Goal: Task Accomplishment & Management: Use online tool/utility

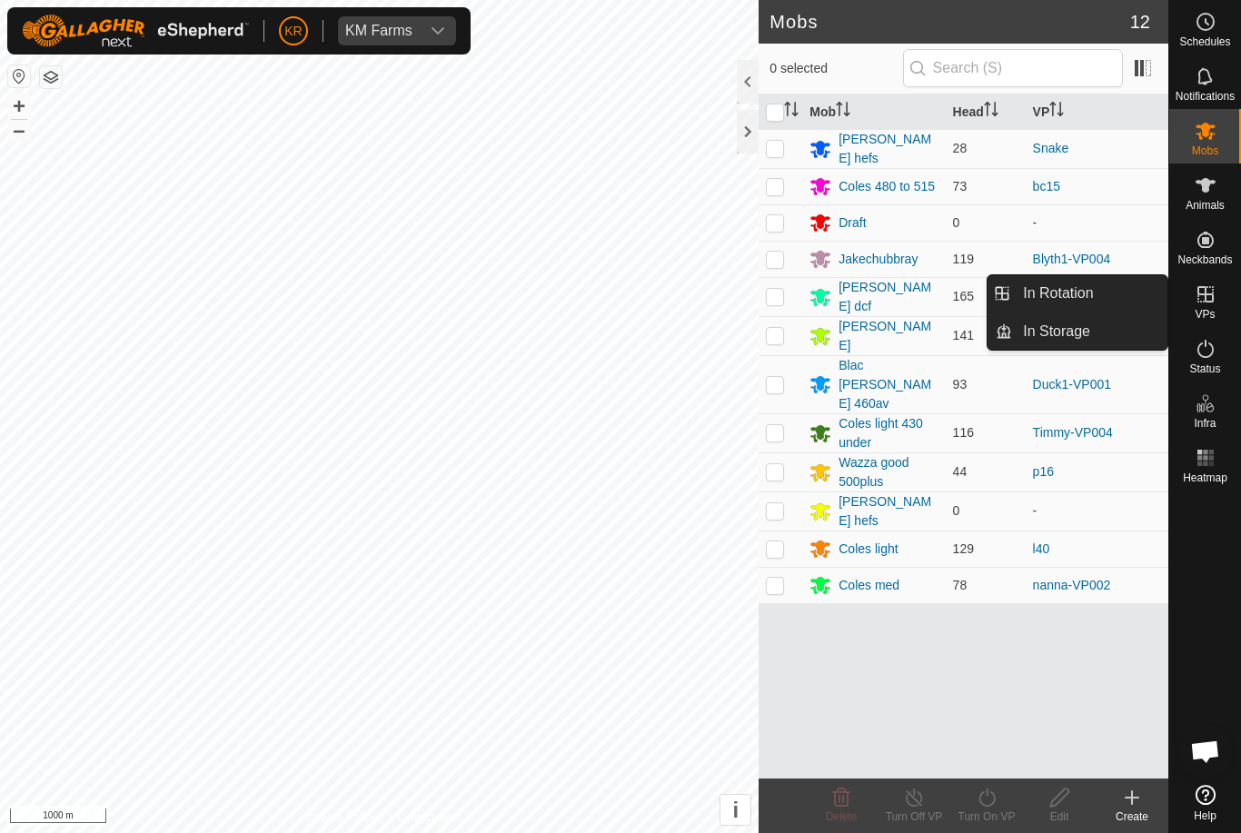
click at [1107, 309] on link "In Rotation" at bounding box center [1089, 293] width 155 height 36
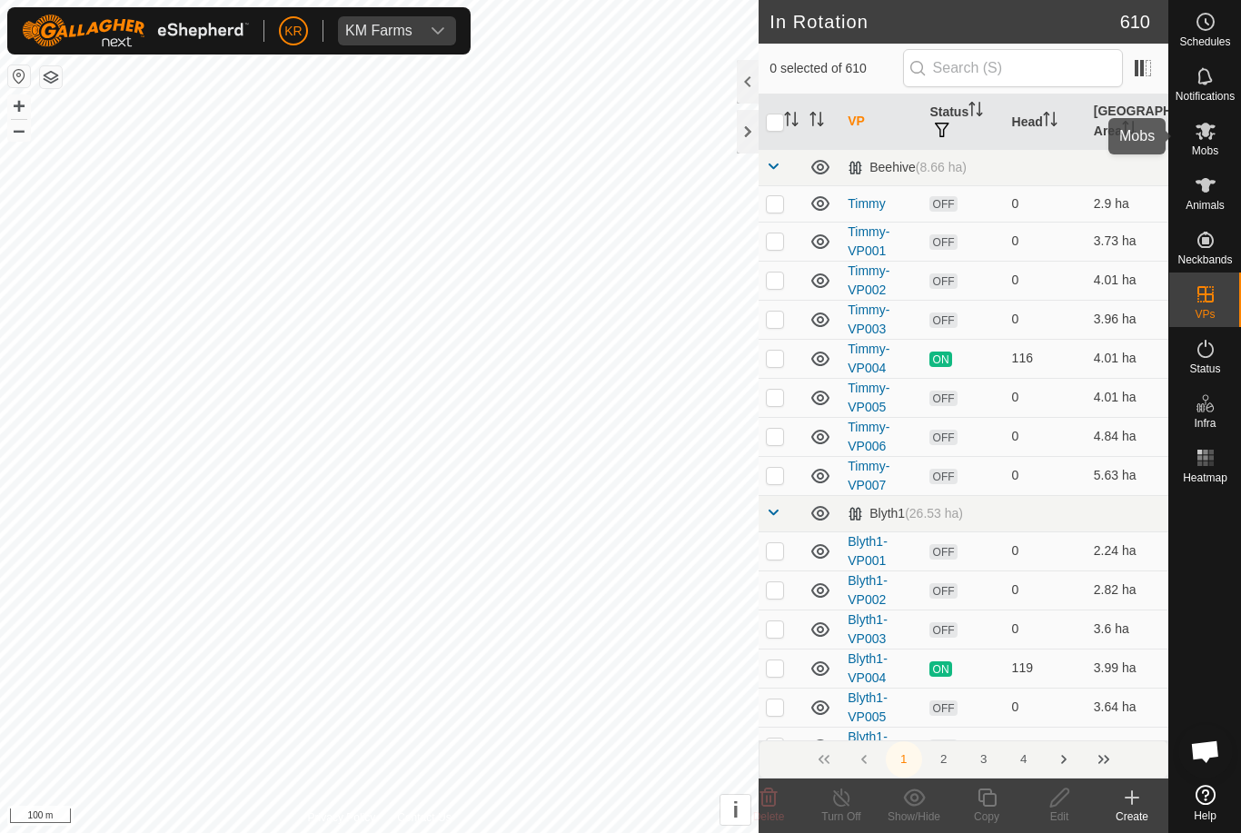
click at [1238, 135] on div "Mobs" at bounding box center [1205, 136] width 72 height 55
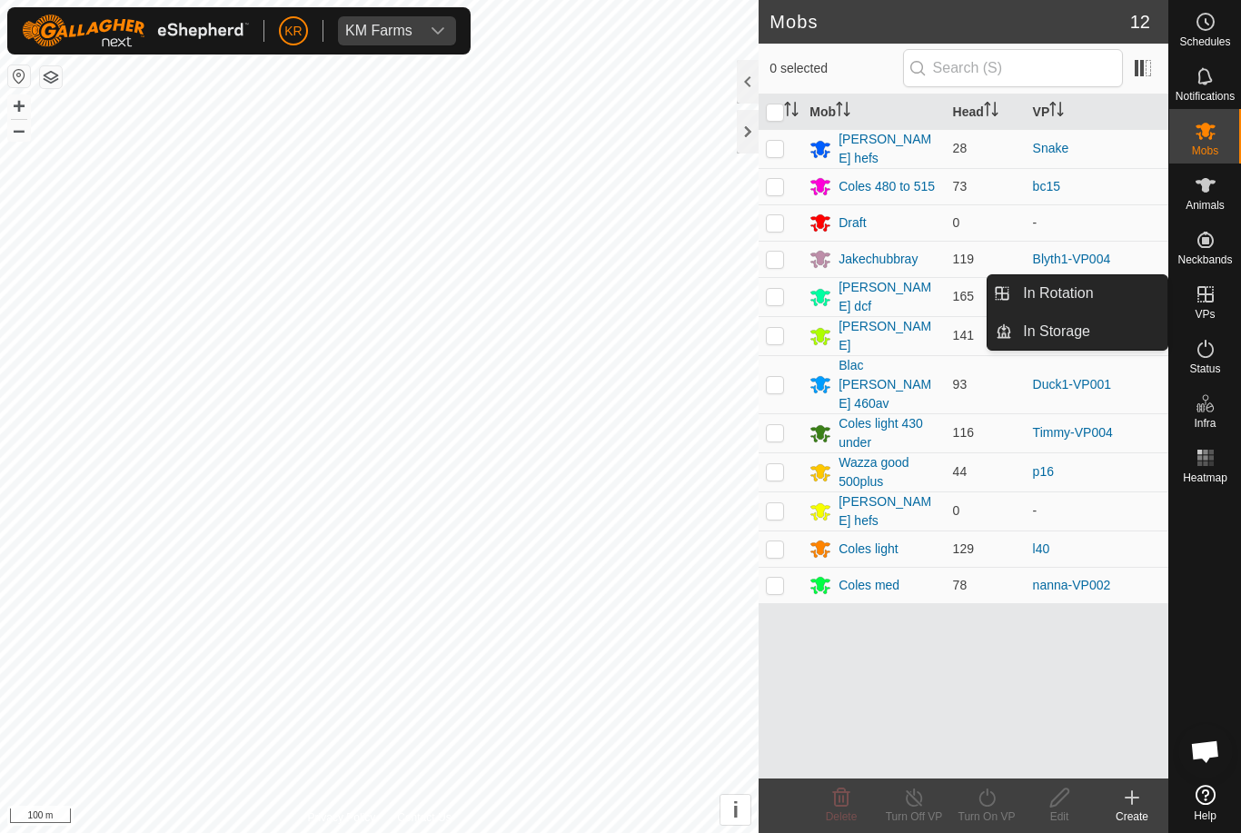
click at [1079, 296] on span "In Rotation" at bounding box center [1058, 294] width 70 height 22
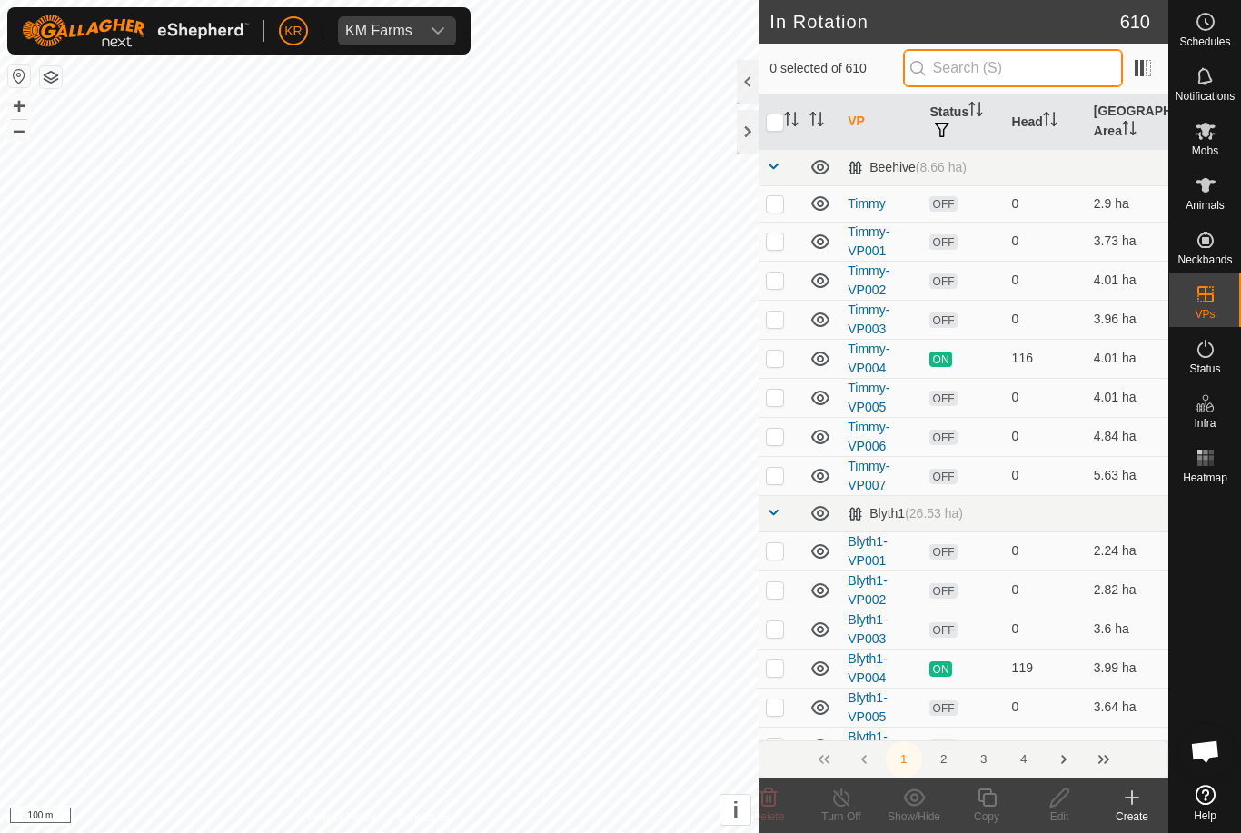
click at [1023, 78] on input "text" at bounding box center [1013, 68] width 220 height 38
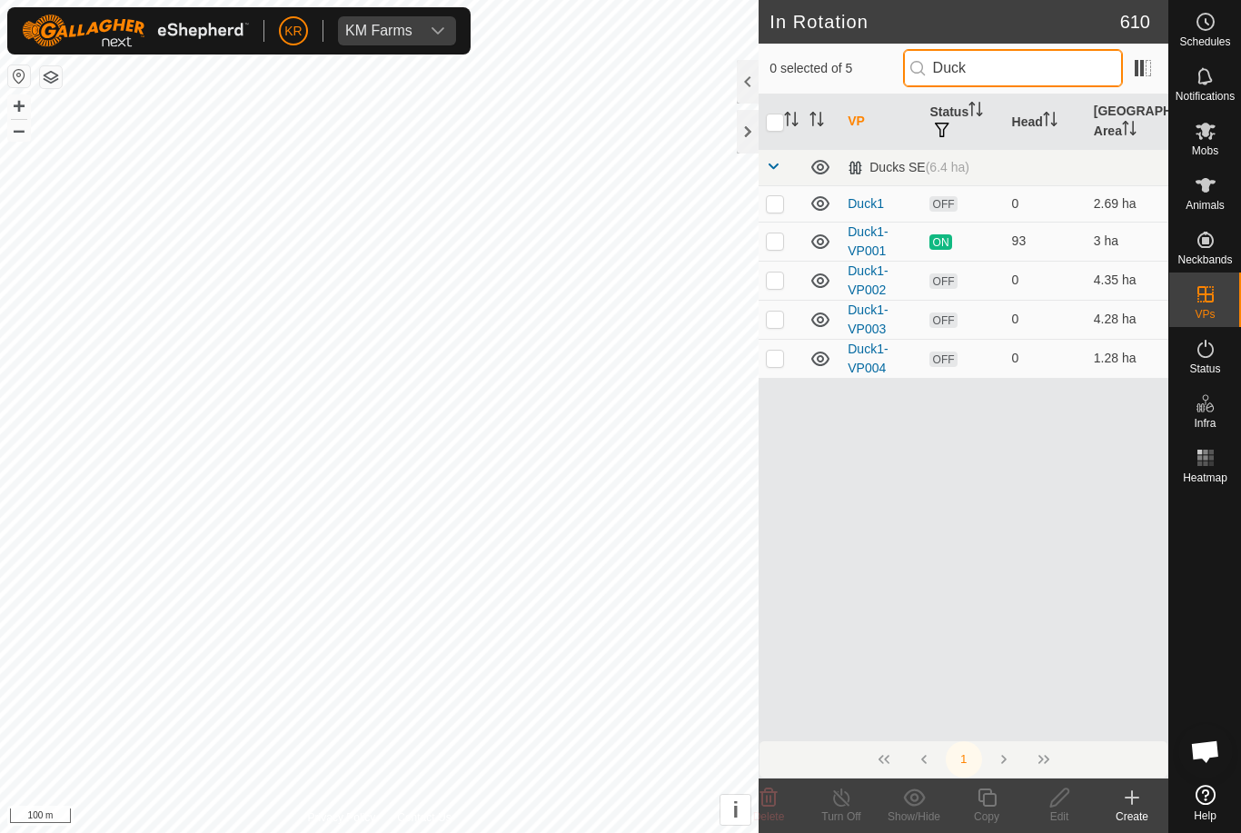
type input "Duck"
click at [776, 289] on td at bounding box center [781, 280] width 44 height 39
checkbox input "true"
click at [1058, 801] on icon at bounding box center [1060, 798] width 23 height 22
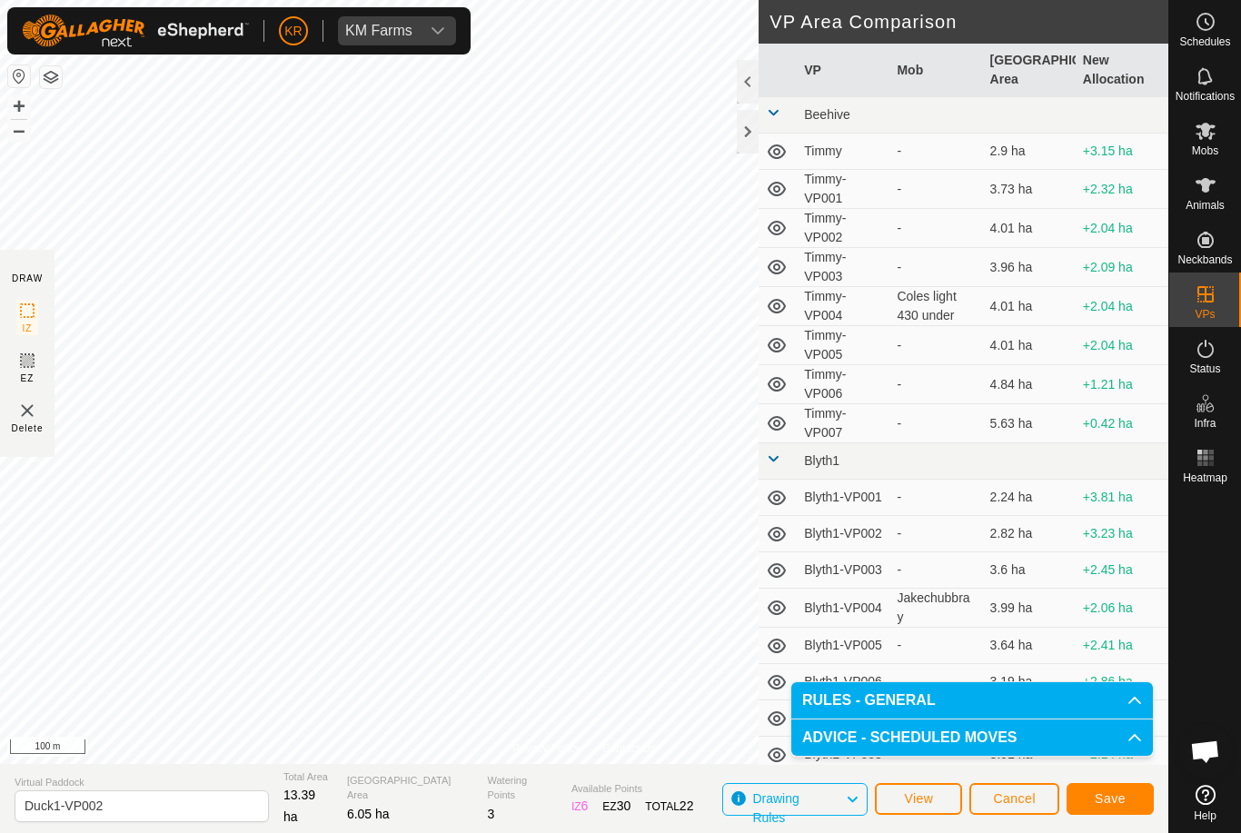
click at [1092, 789] on button "Save" at bounding box center [1110, 799] width 87 height 32
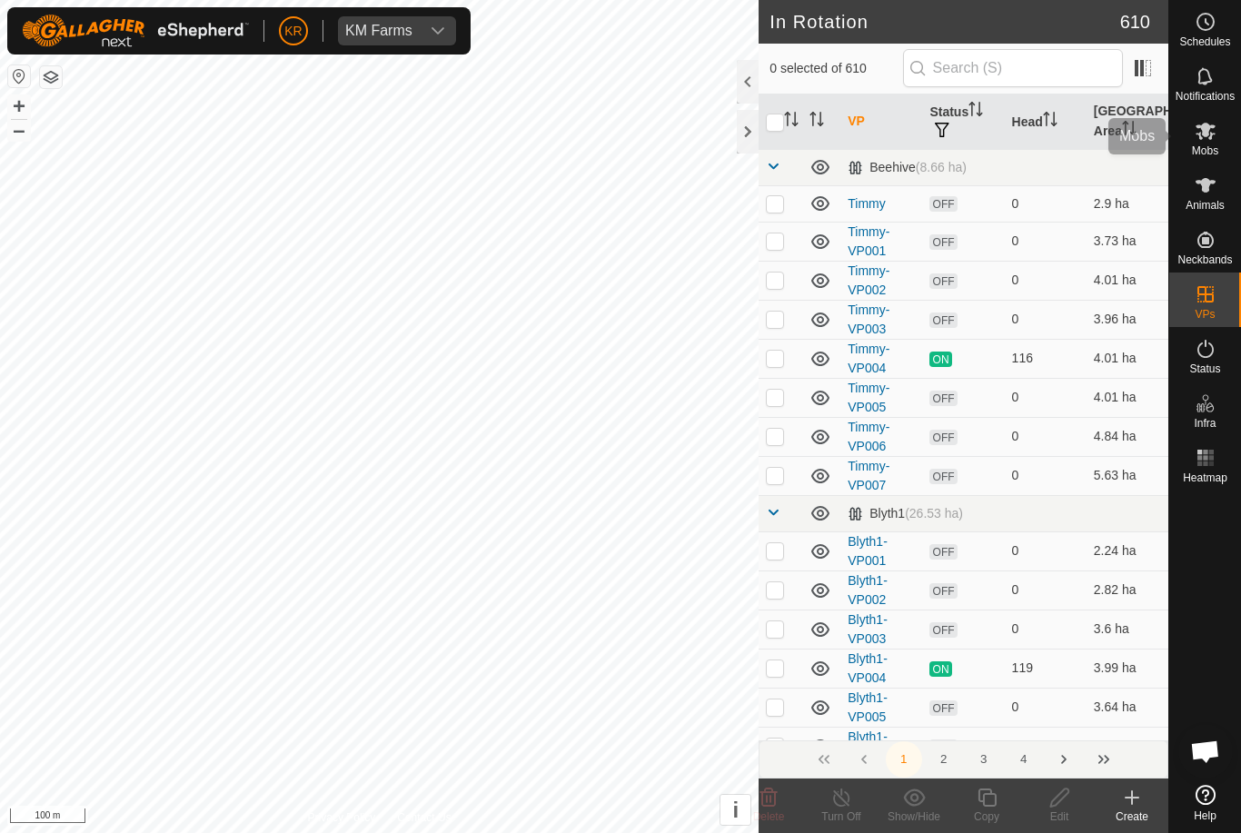
click at [1210, 134] on icon at bounding box center [1206, 131] width 20 height 17
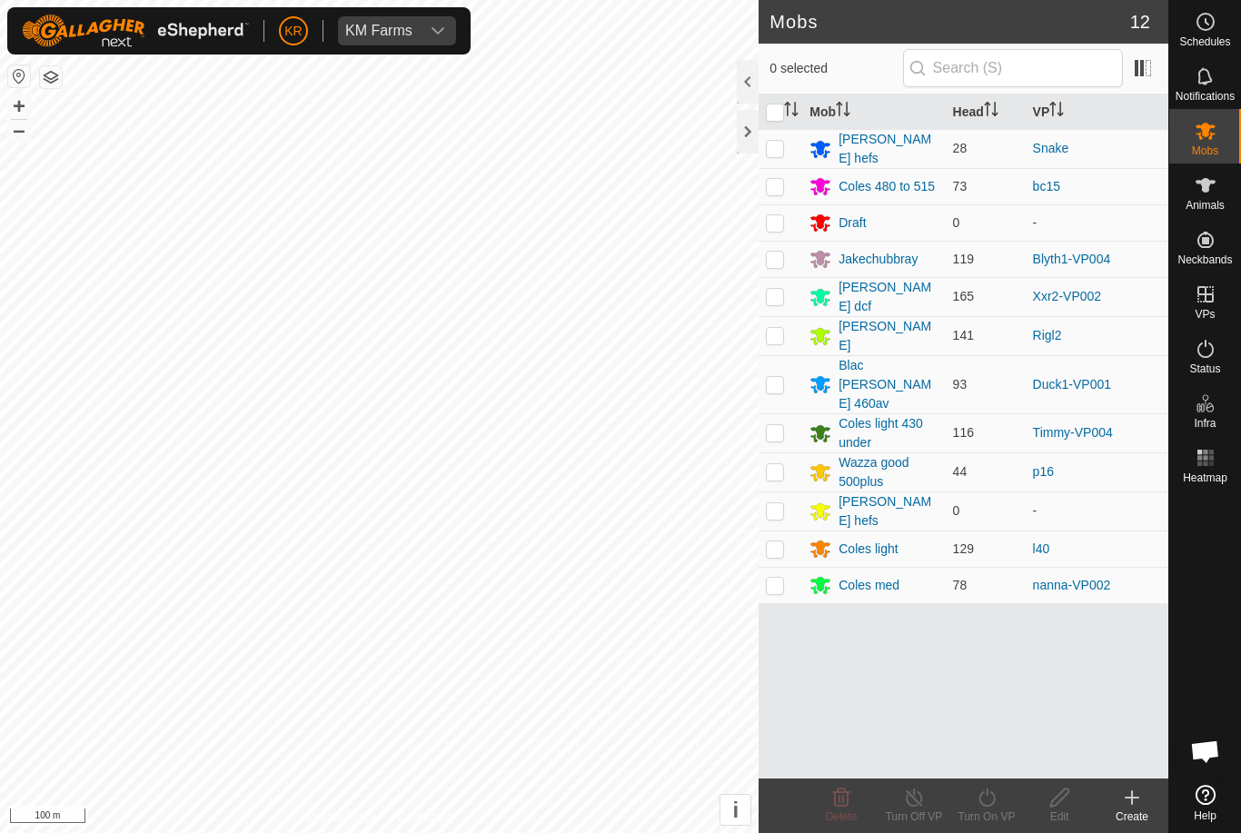
click at [789, 366] on td at bounding box center [781, 384] width 44 height 58
checkbox input "true"
click at [990, 800] on icon at bounding box center [987, 798] width 23 height 22
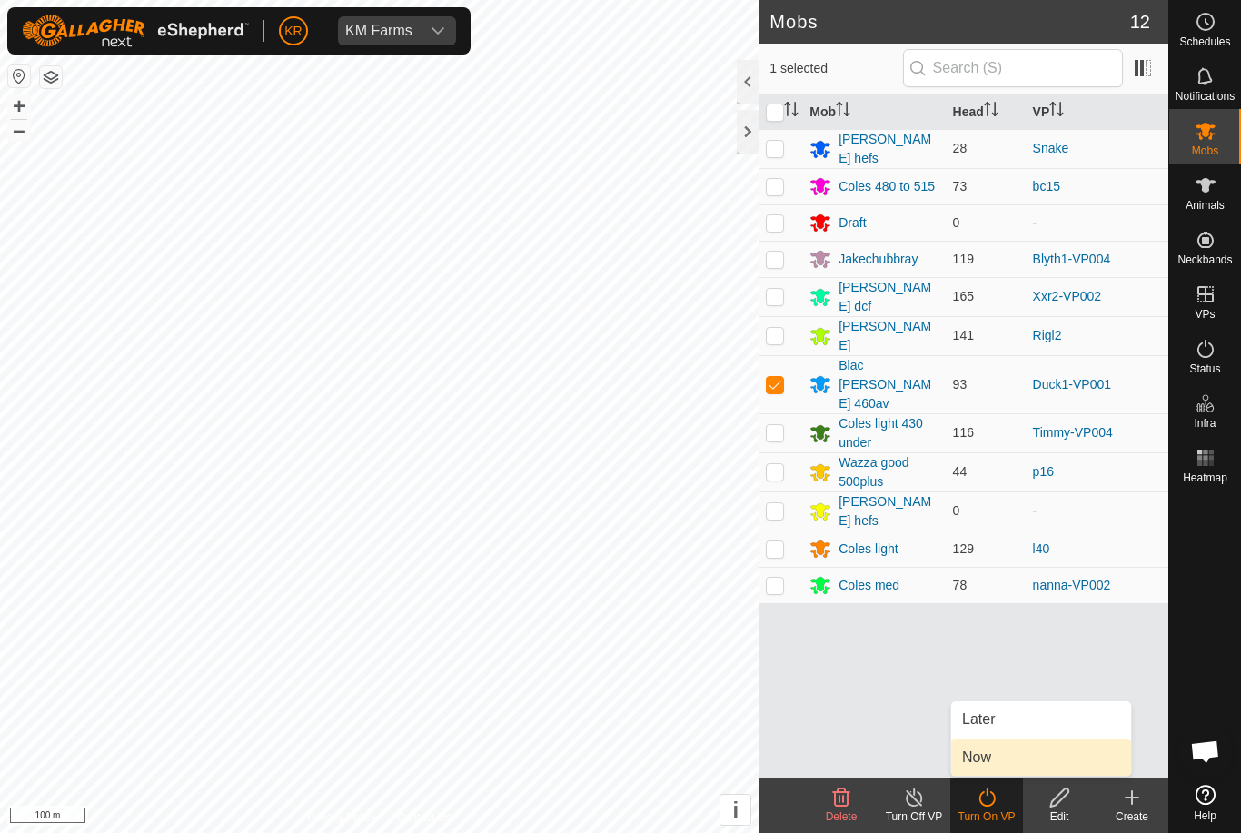
click at [994, 762] on link "Now" at bounding box center [1041, 758] width 180 height 36
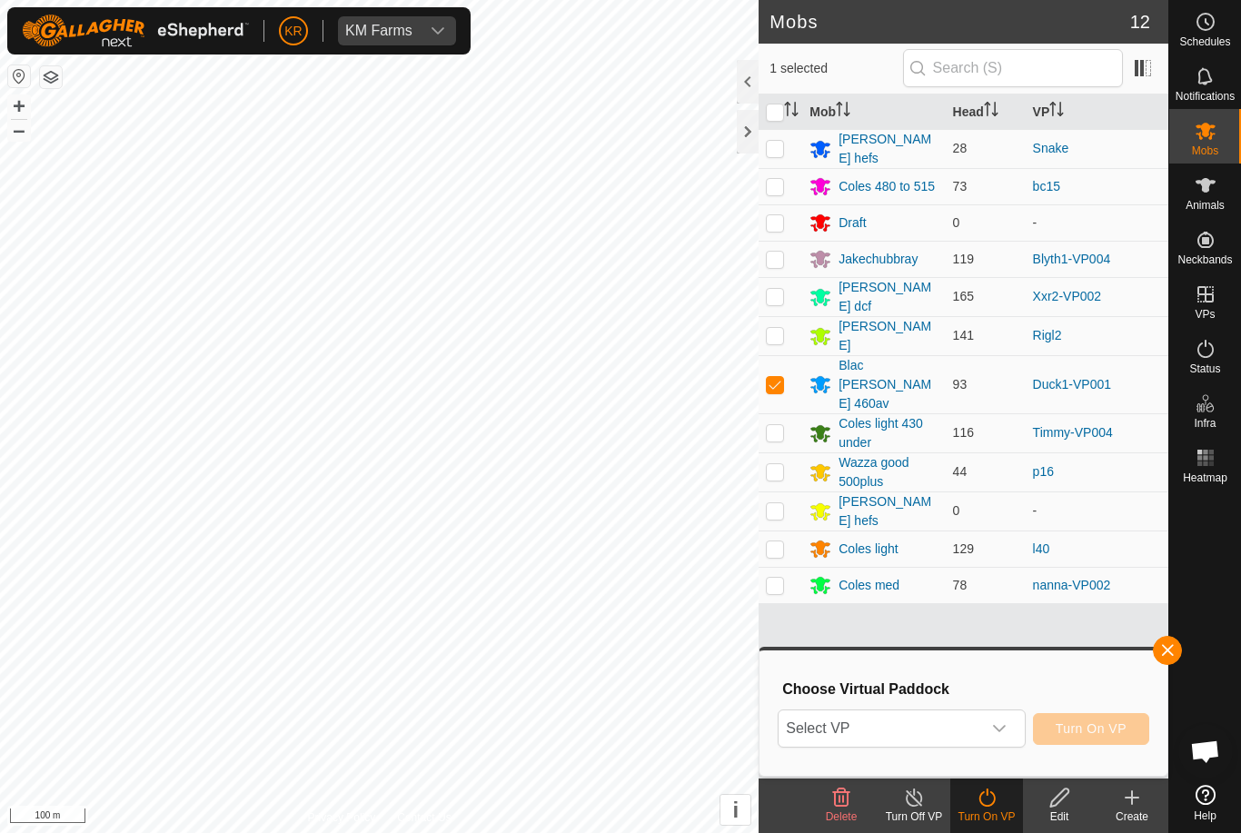
click at [943, 730] on span "Select VP" at bounding box center [880, 729] width 202 height 36
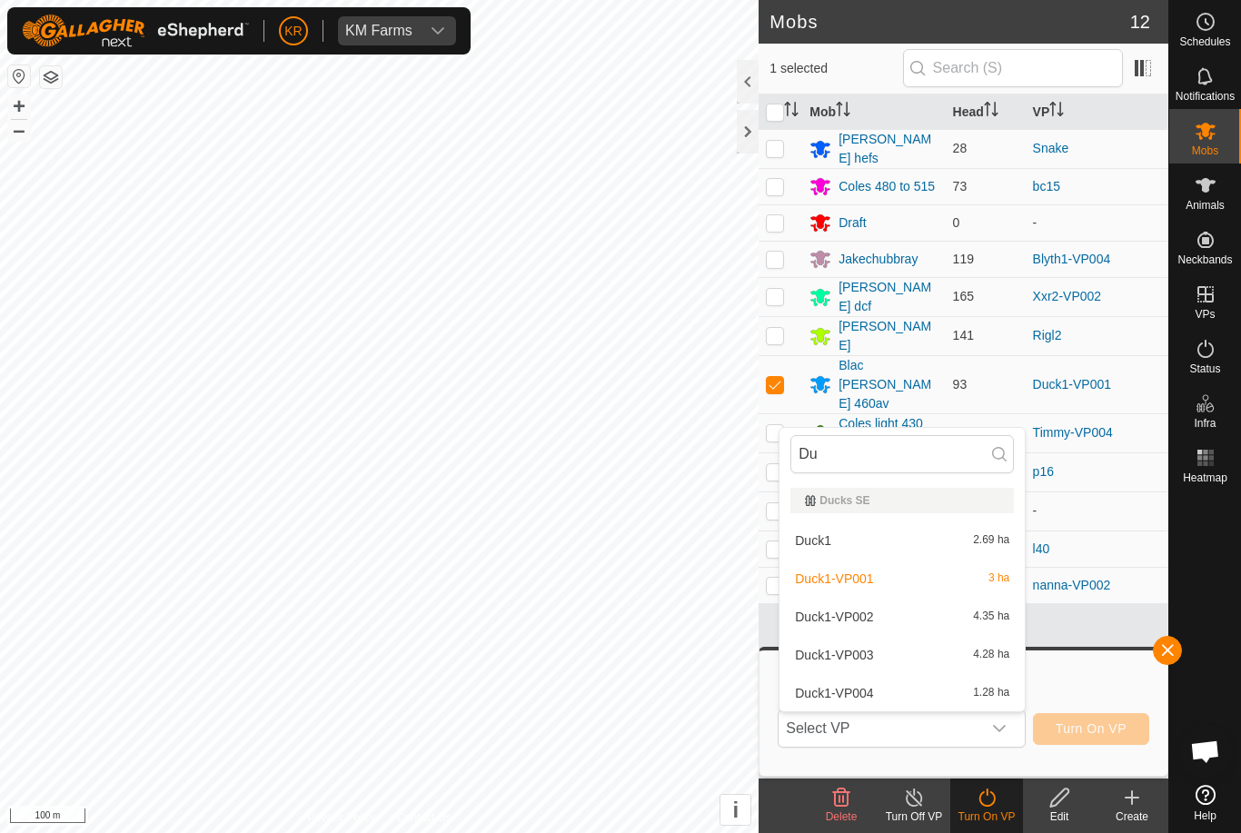
type input "Duc"
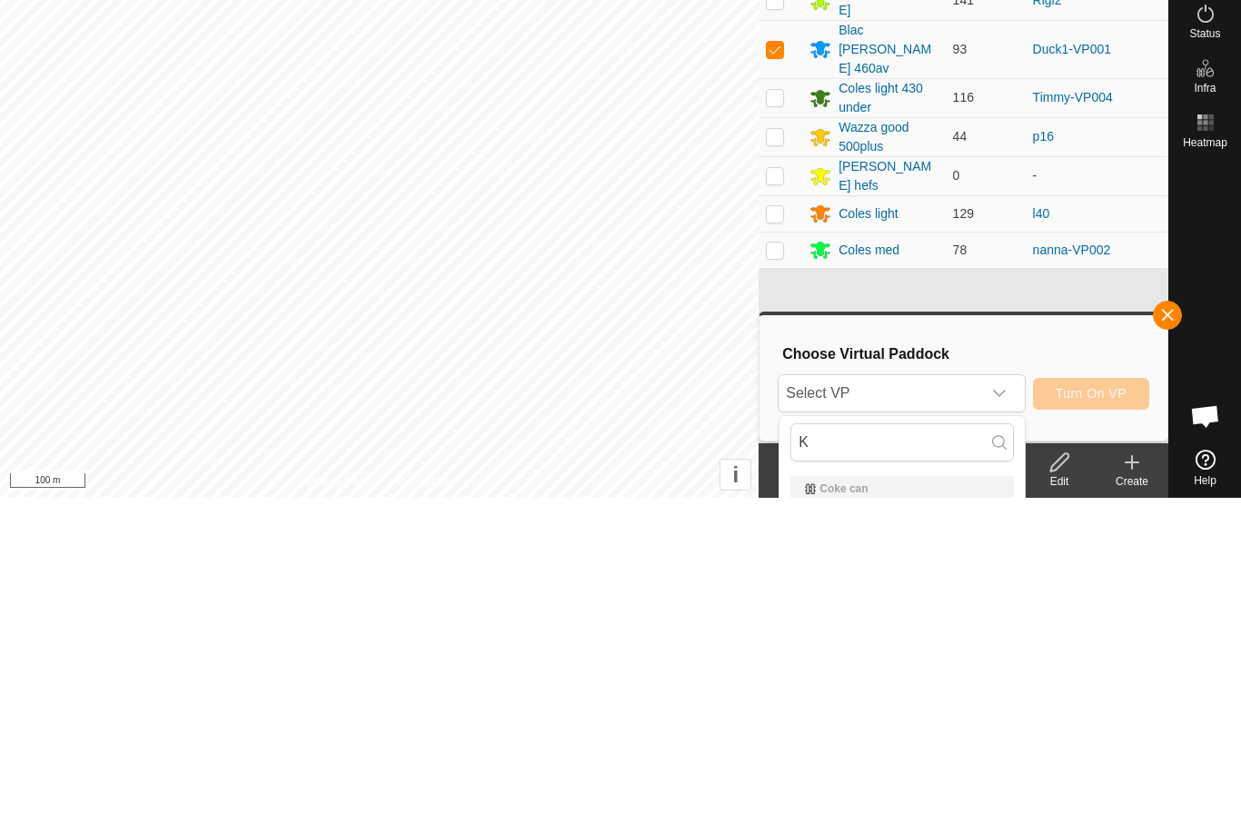
scroll to position [335, 0]
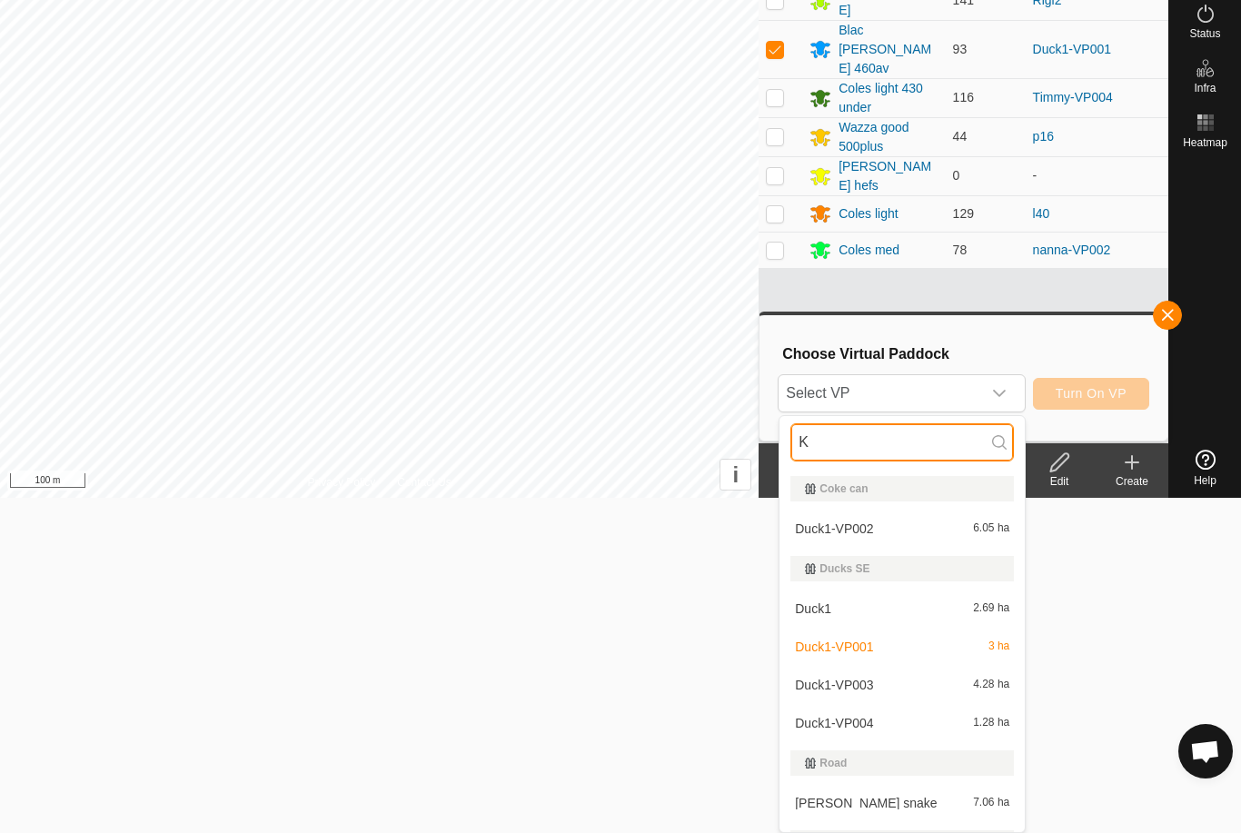
type input "K"
click at [908, 531] on div "Duck1-VP002 6.05 ha" at bounding box center [902, 529] width 224 height 22
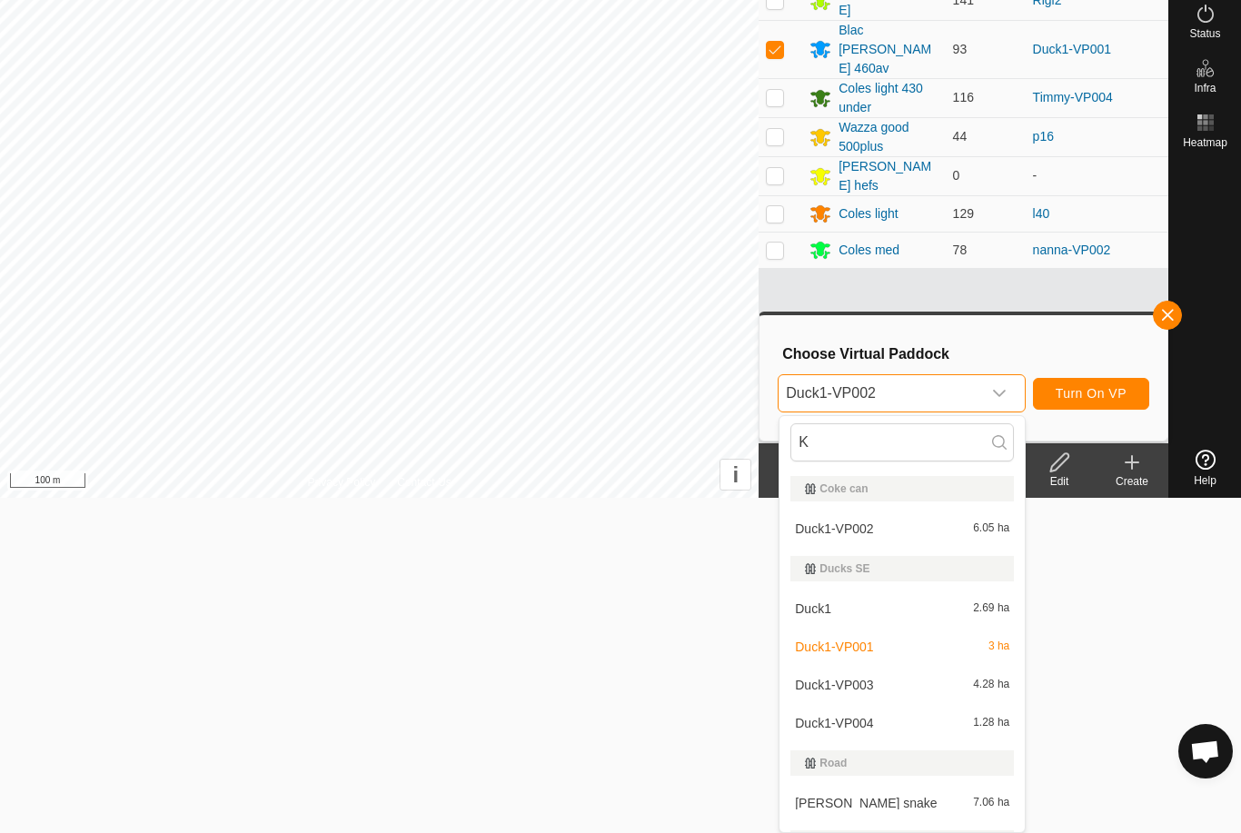
scroll to position [0, 0]
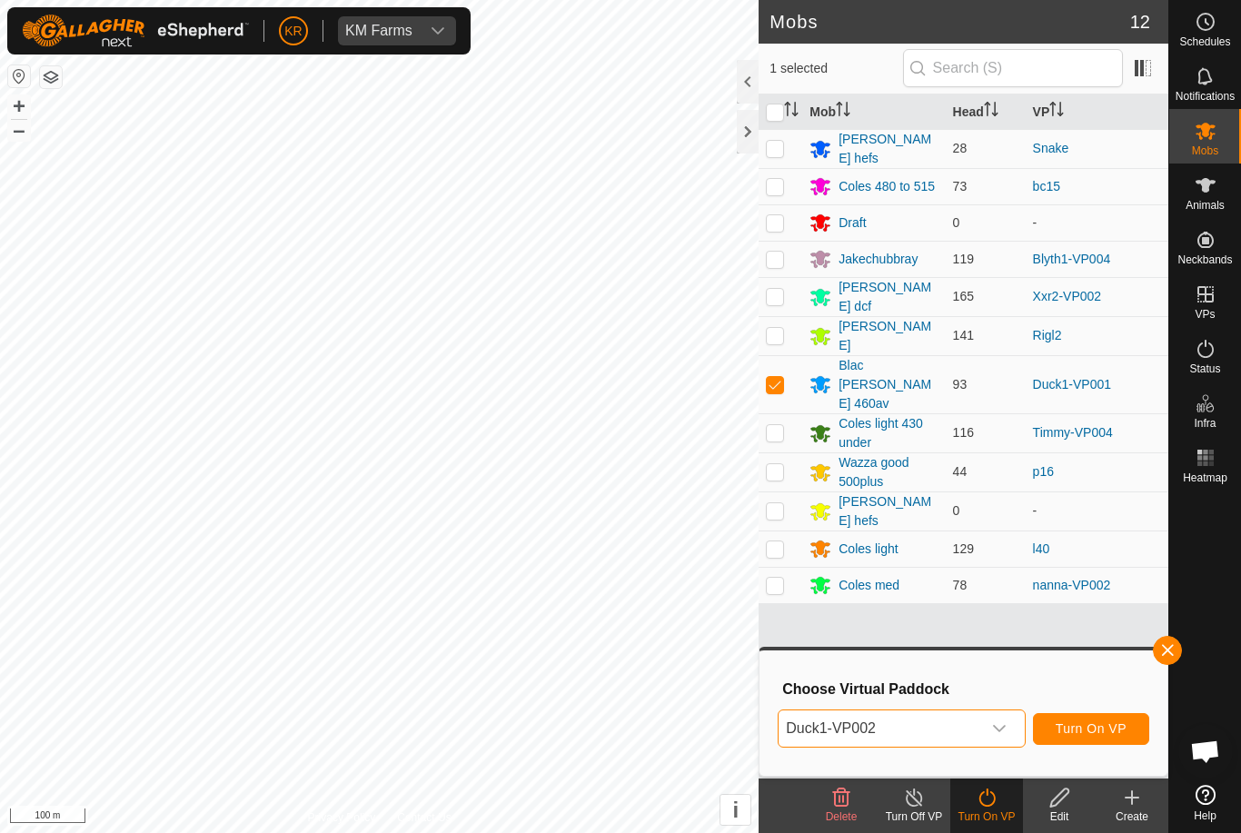
click at [1108, 729] on span "Turn On VP" at bounding box center [1091, 728] width 71 height 15
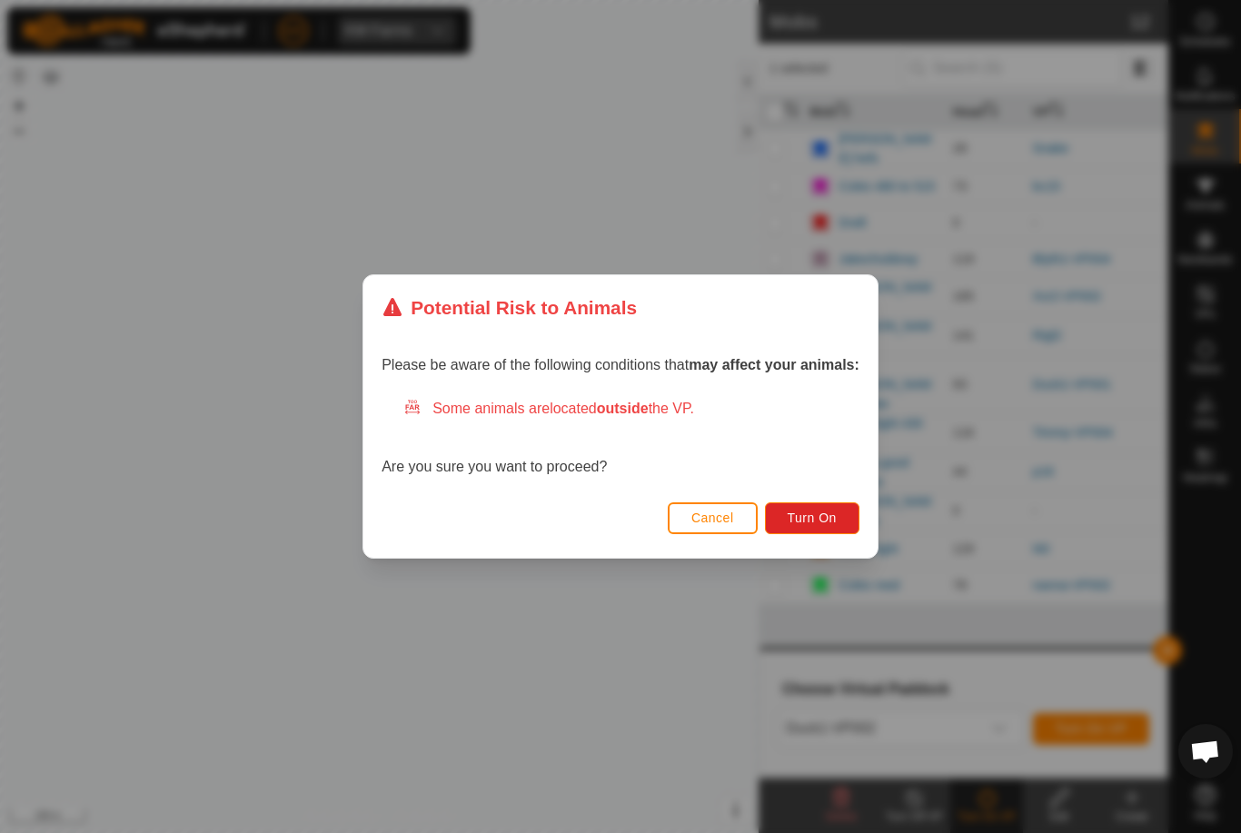
click at [837, 512] on span "Turn On" at bounding box center [812, 518] width 49 height 15
